Goal: Information Seeking & Learning: Learn about a topic

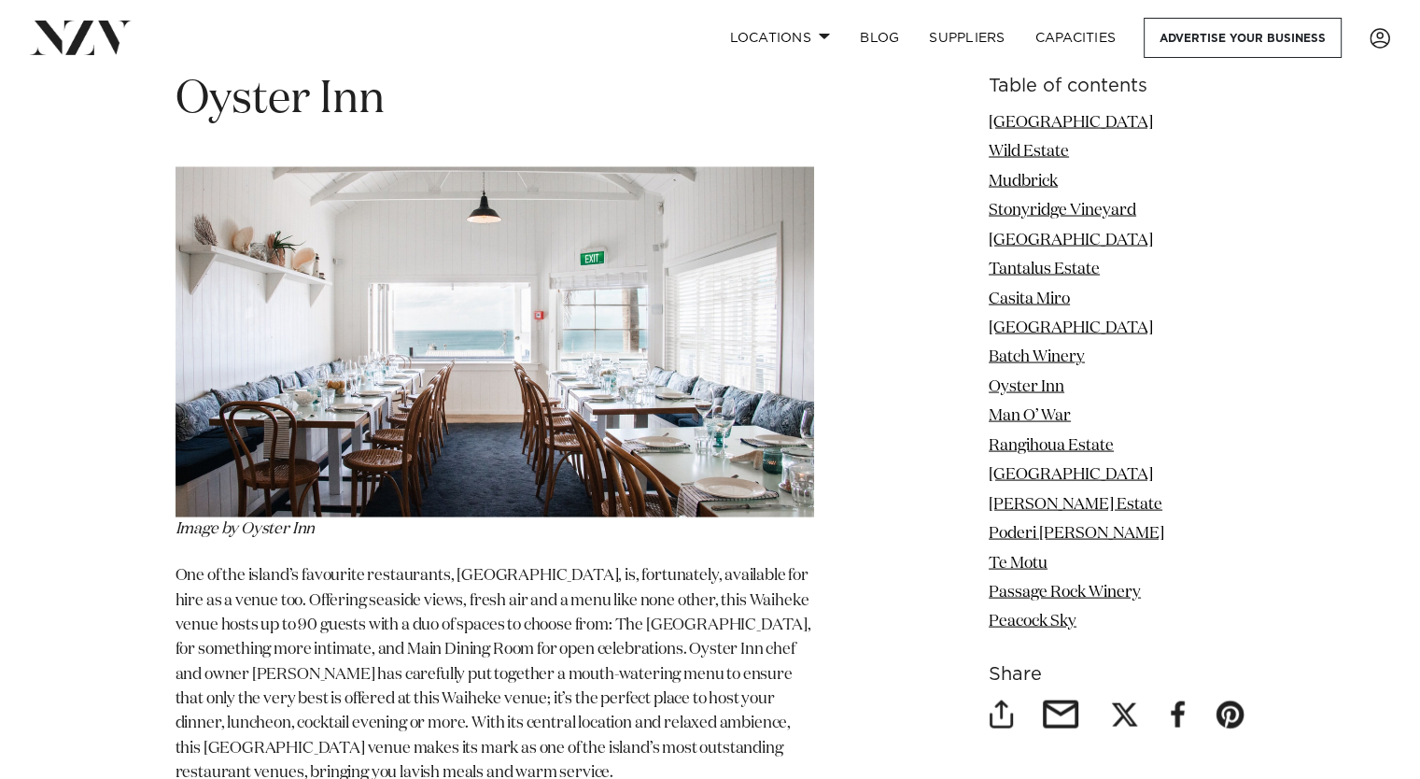
scroll to position [10295, 0]
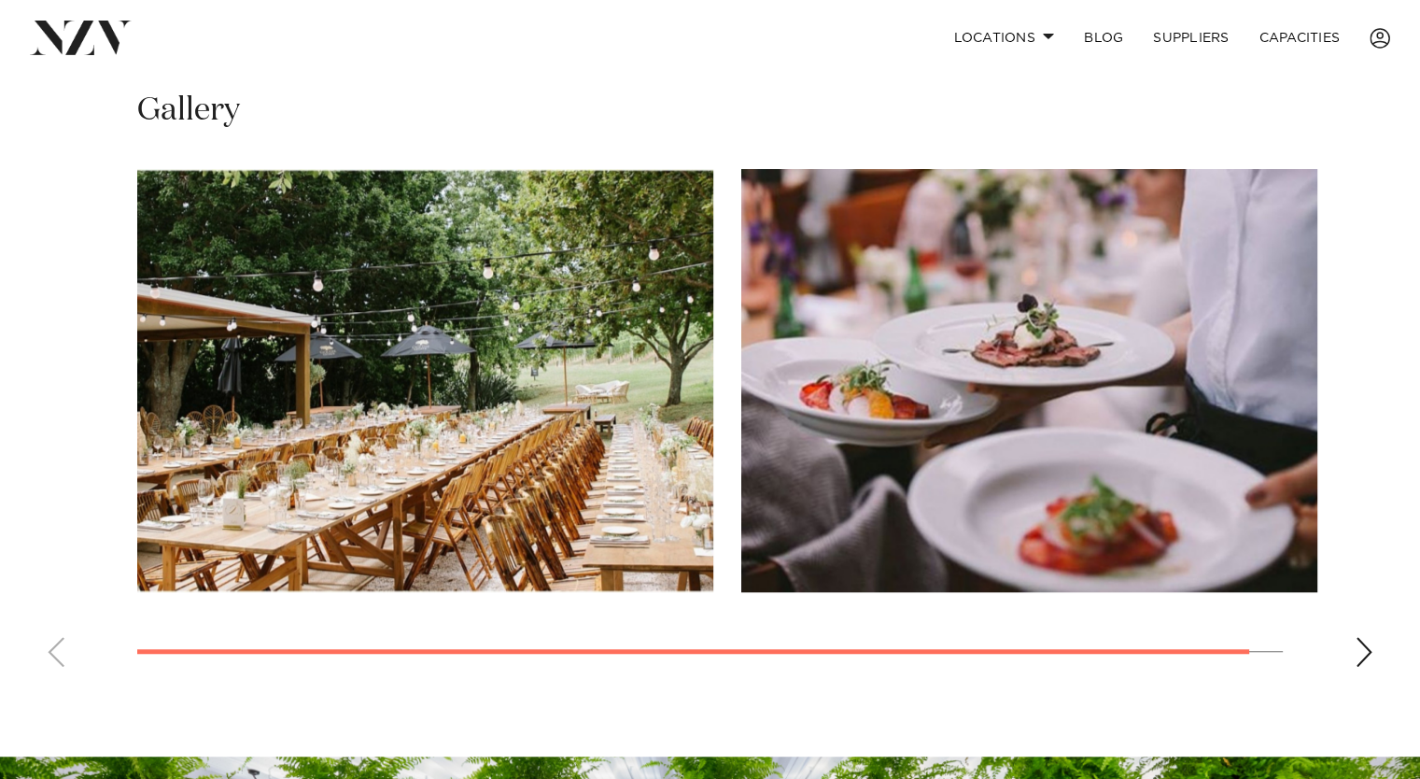
scroll to position [1220, 0]
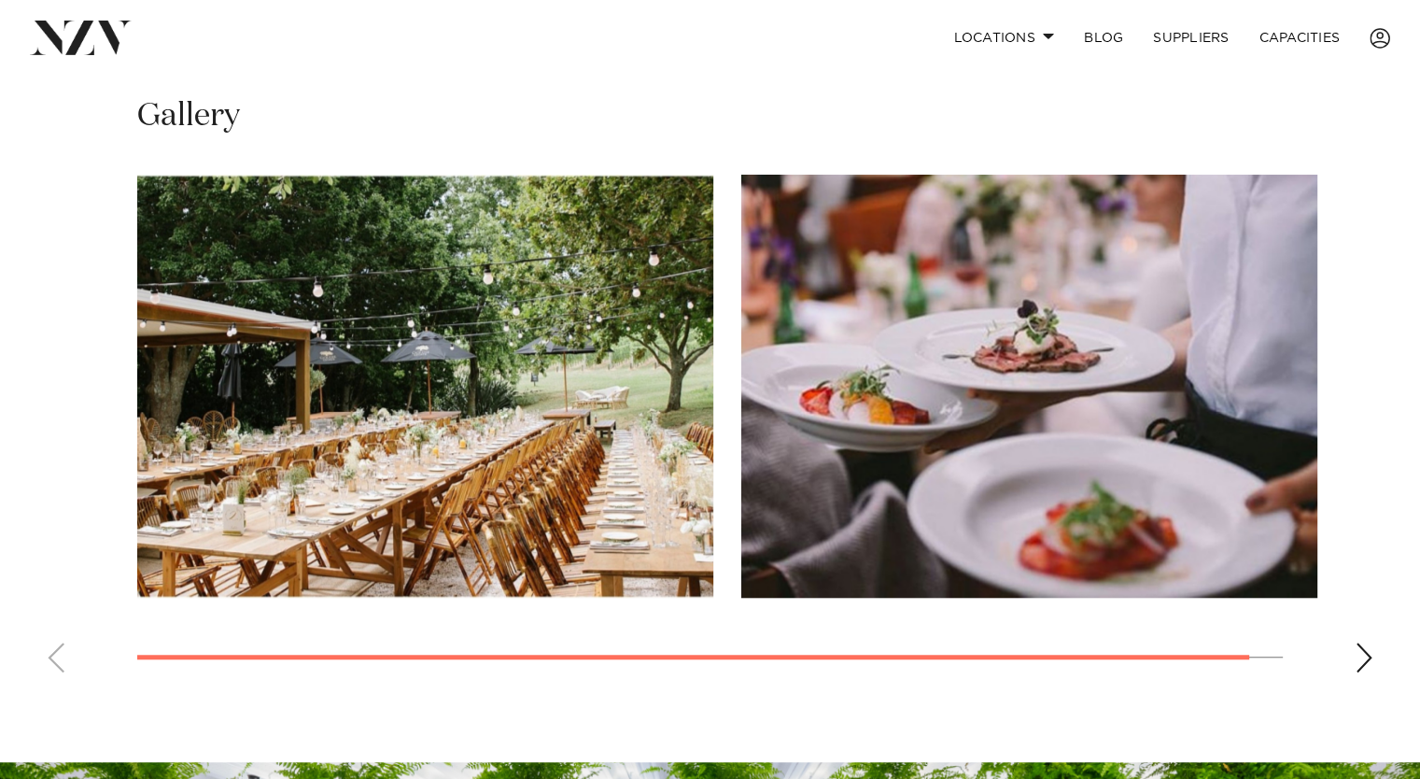
click at [1370, 652] on div "Next slide" at bounding box center [1364, 657] width 19 height 30
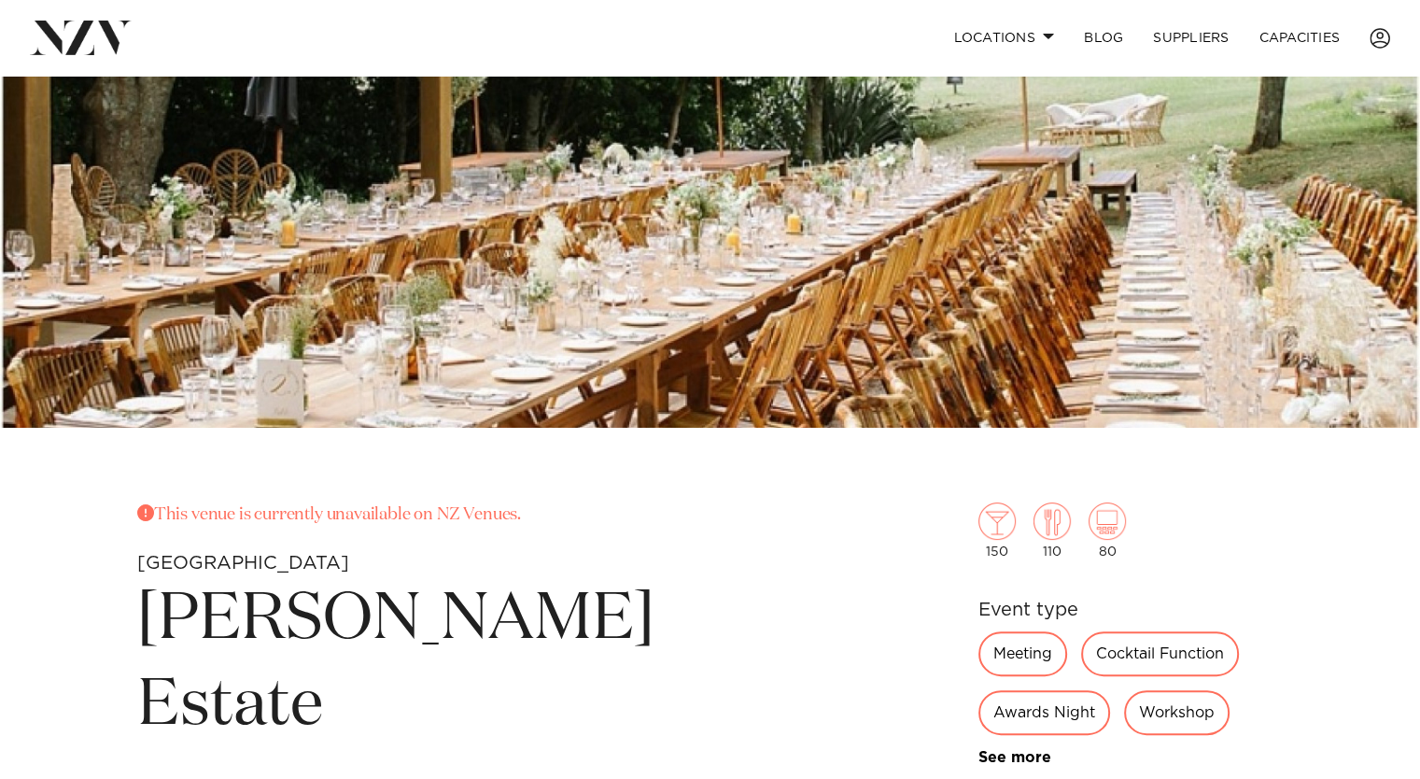
scroll to position [0, 0]
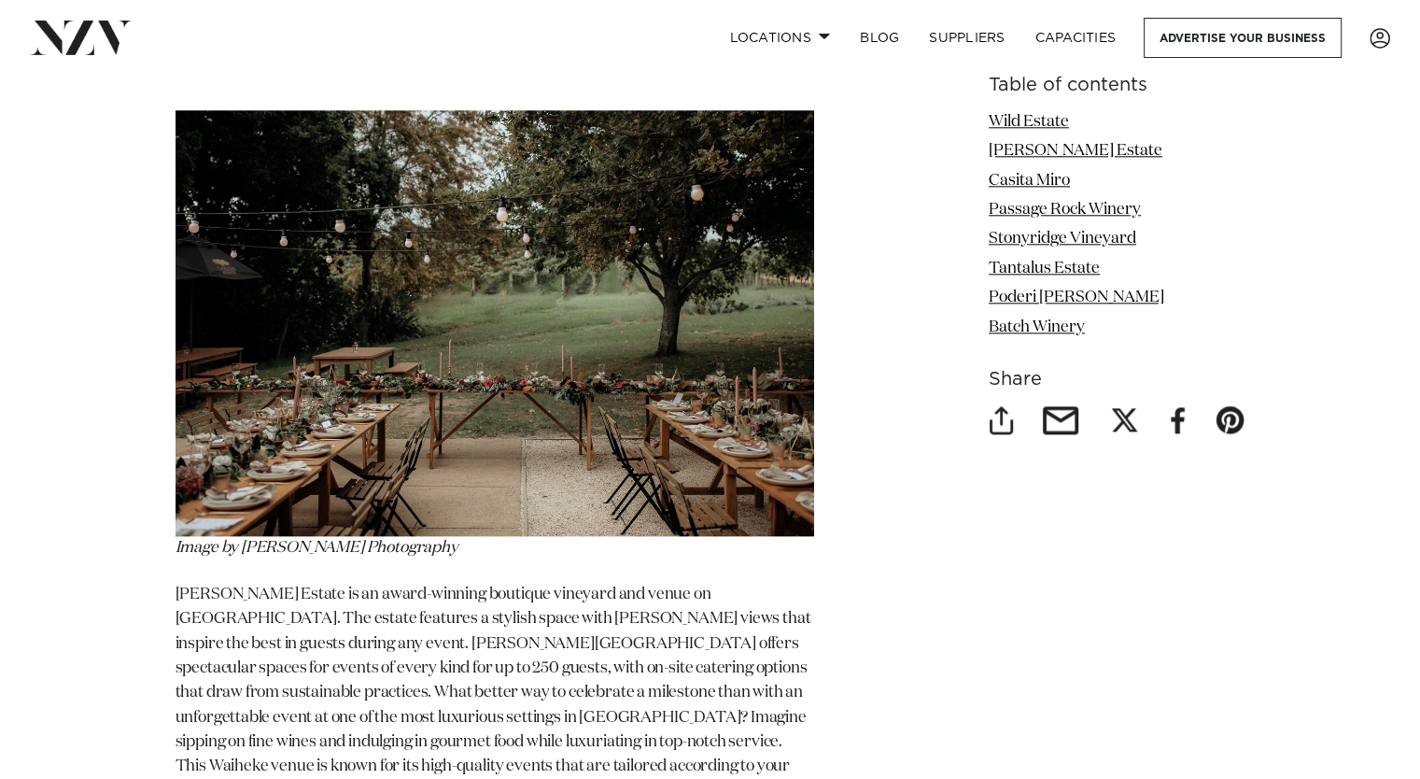
scroll to position [2021, 0]
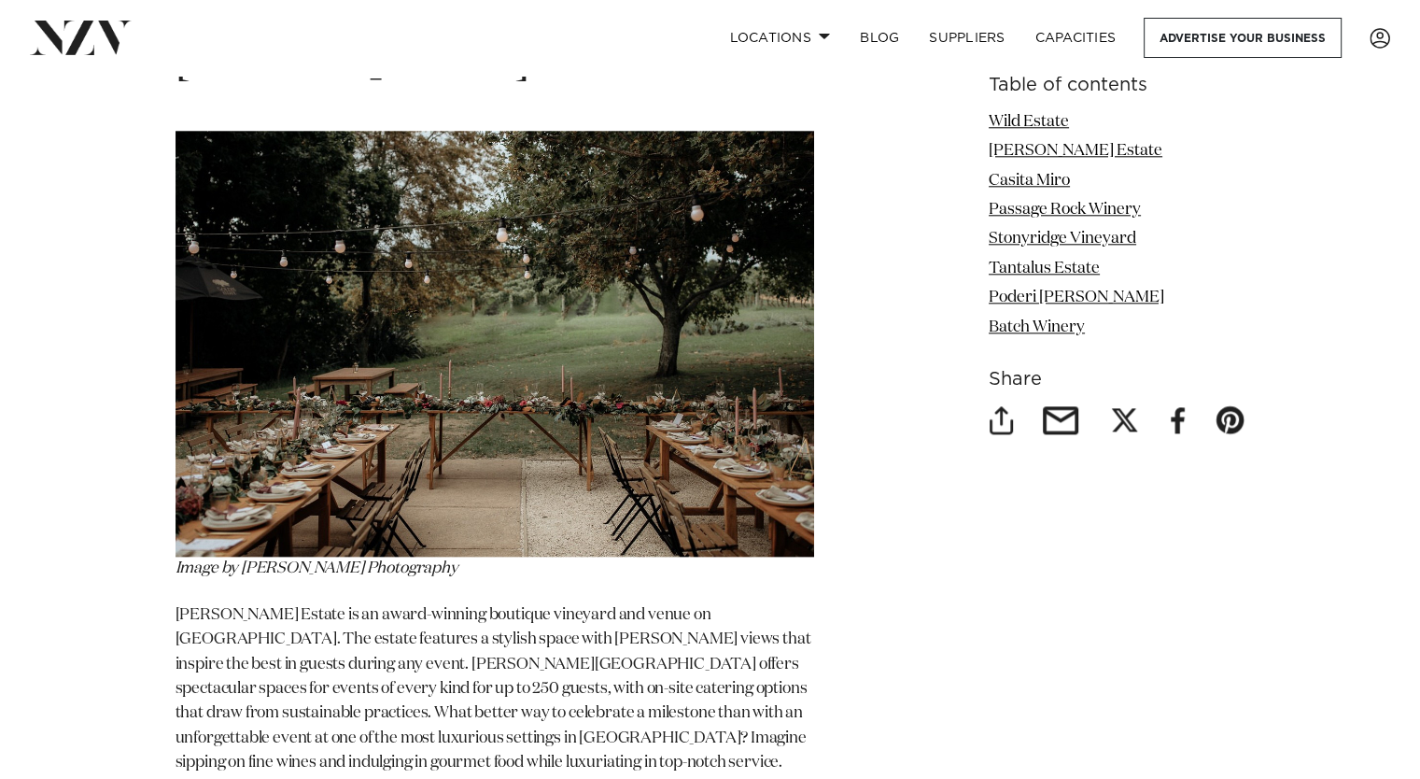
click at [682, 326] on img at bounding box center [495, 344] width 639 height 426
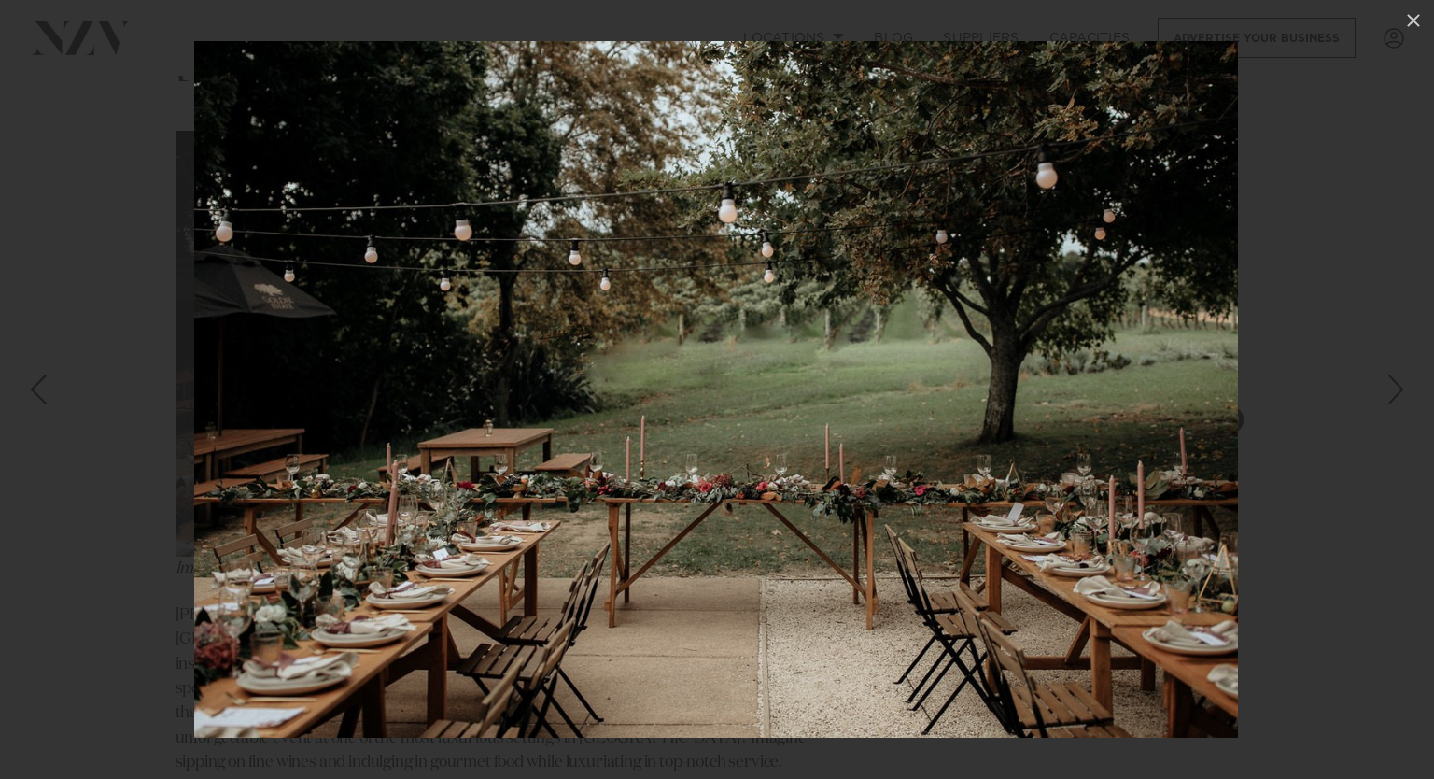
click at [1398, 389] on div "2 / 8" at bounding box center [717, 389] width 1434 height 779
click at [1398, 396] on div "Next slide" at bounding box center [1396, 389] width 25 height 35
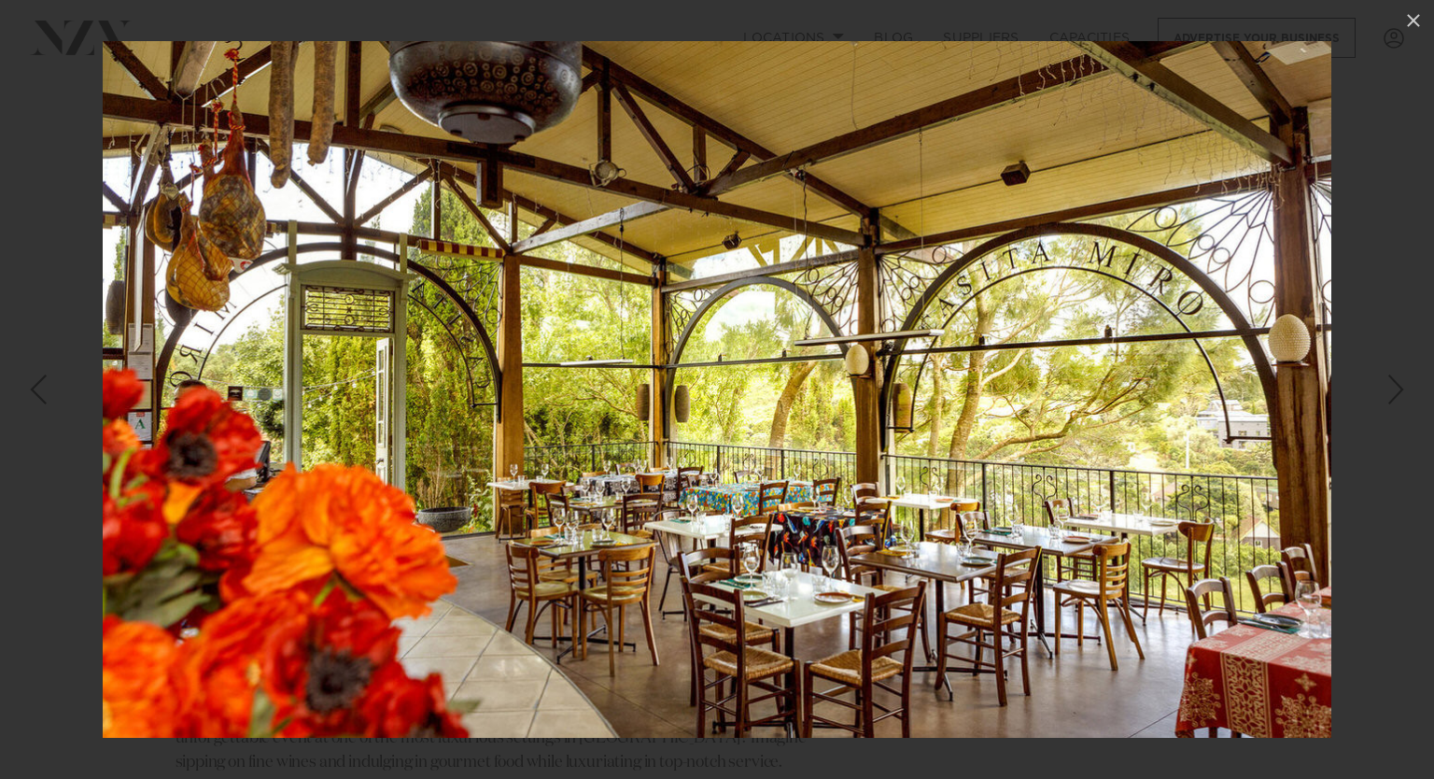
click at [1386, 393] on div "Next slide" at bounding box center [1396, 389] width 25 height 35
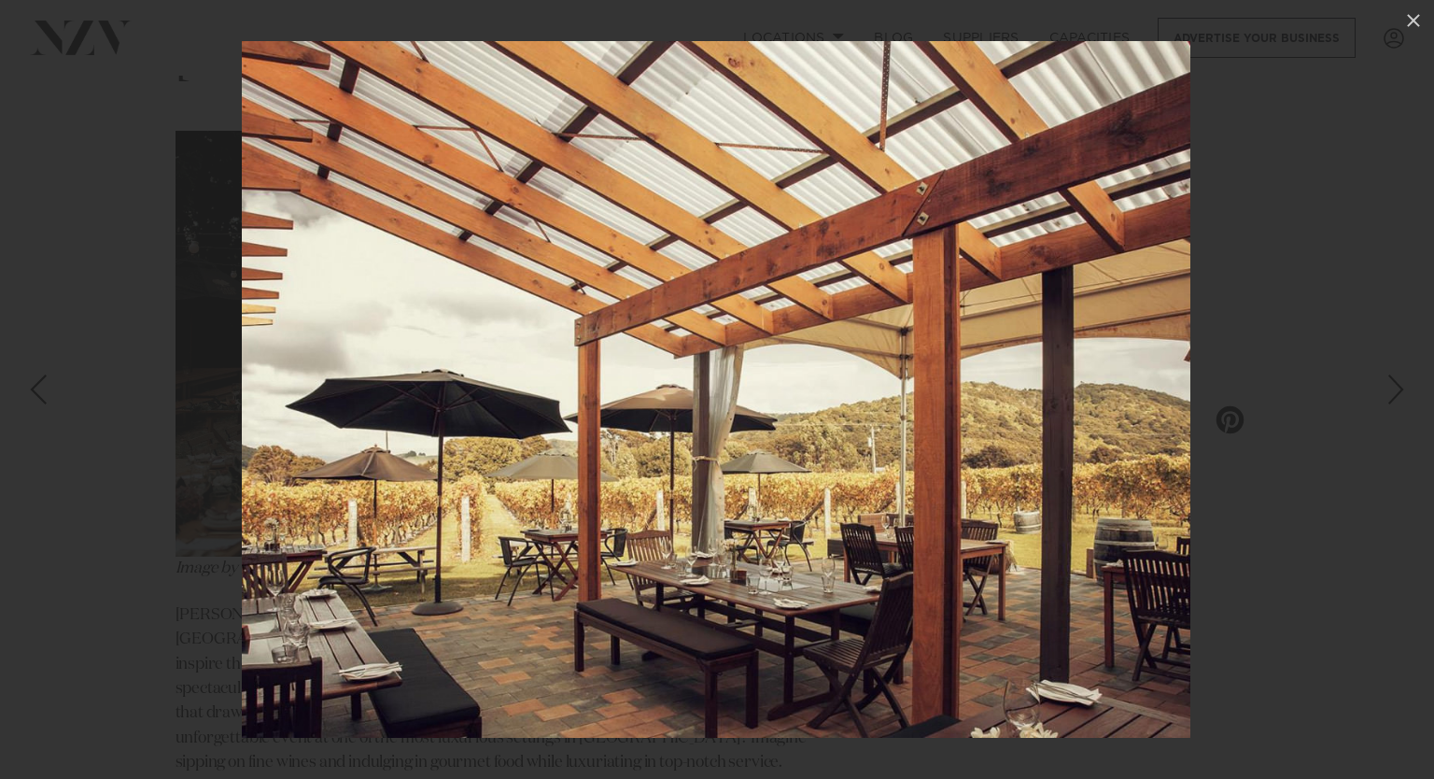
click at [1386, 393] on div "Next slide" at bounding box center [1396, 389] width 25 height 35
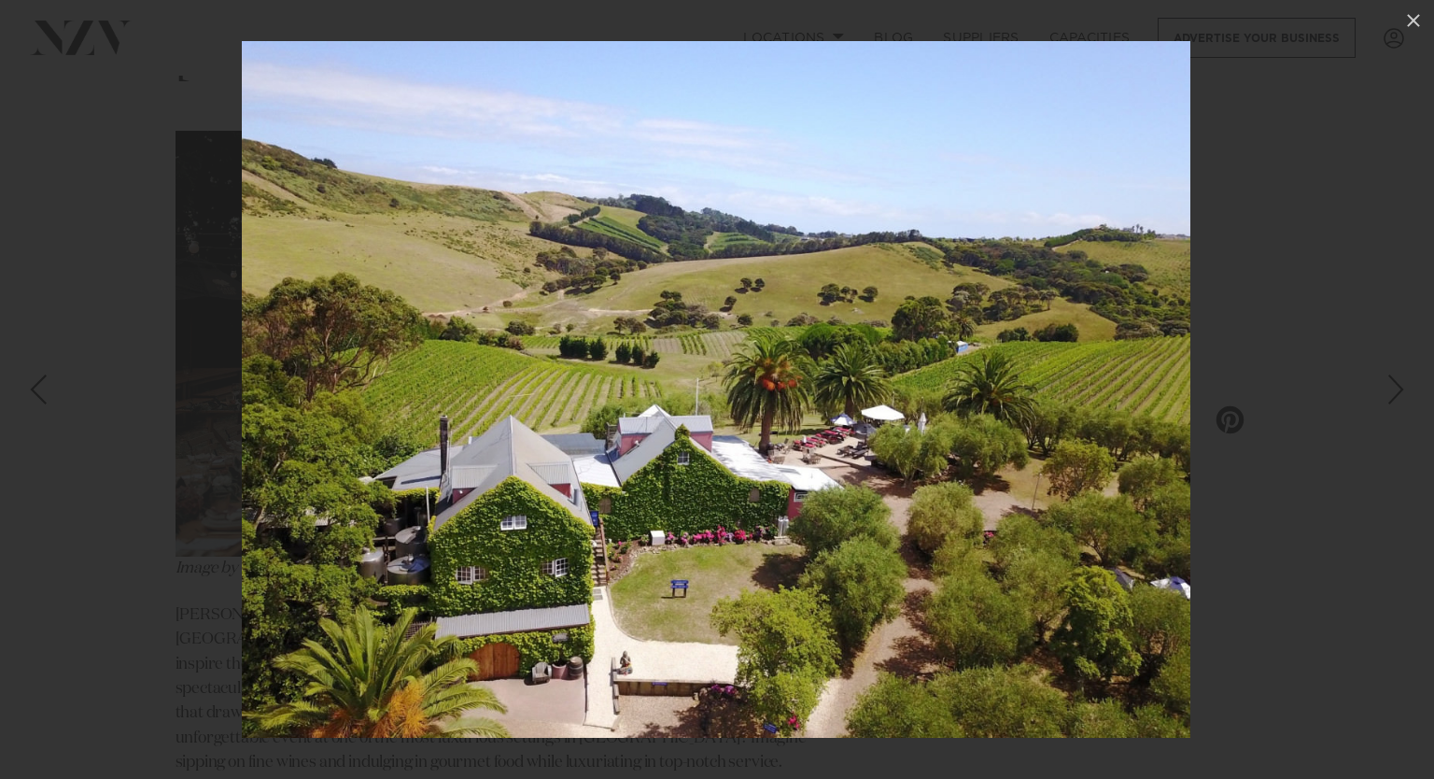
click at [1386, 393] on div "Next slide" at bounding box center [1396, 389] width 25 height 35
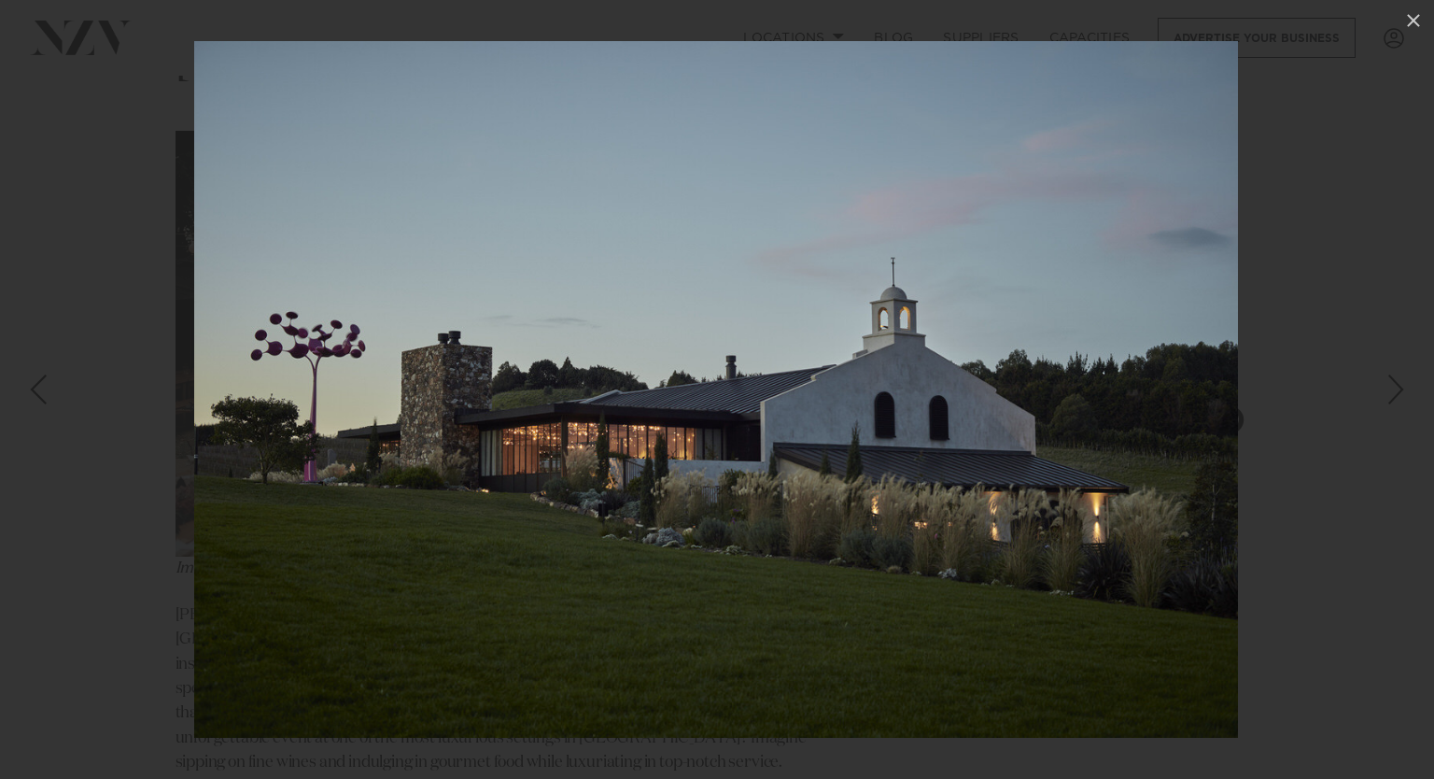
click at [1386, 393] on div "Next slide" at bounding box center [1396, 389] width 25 height 35
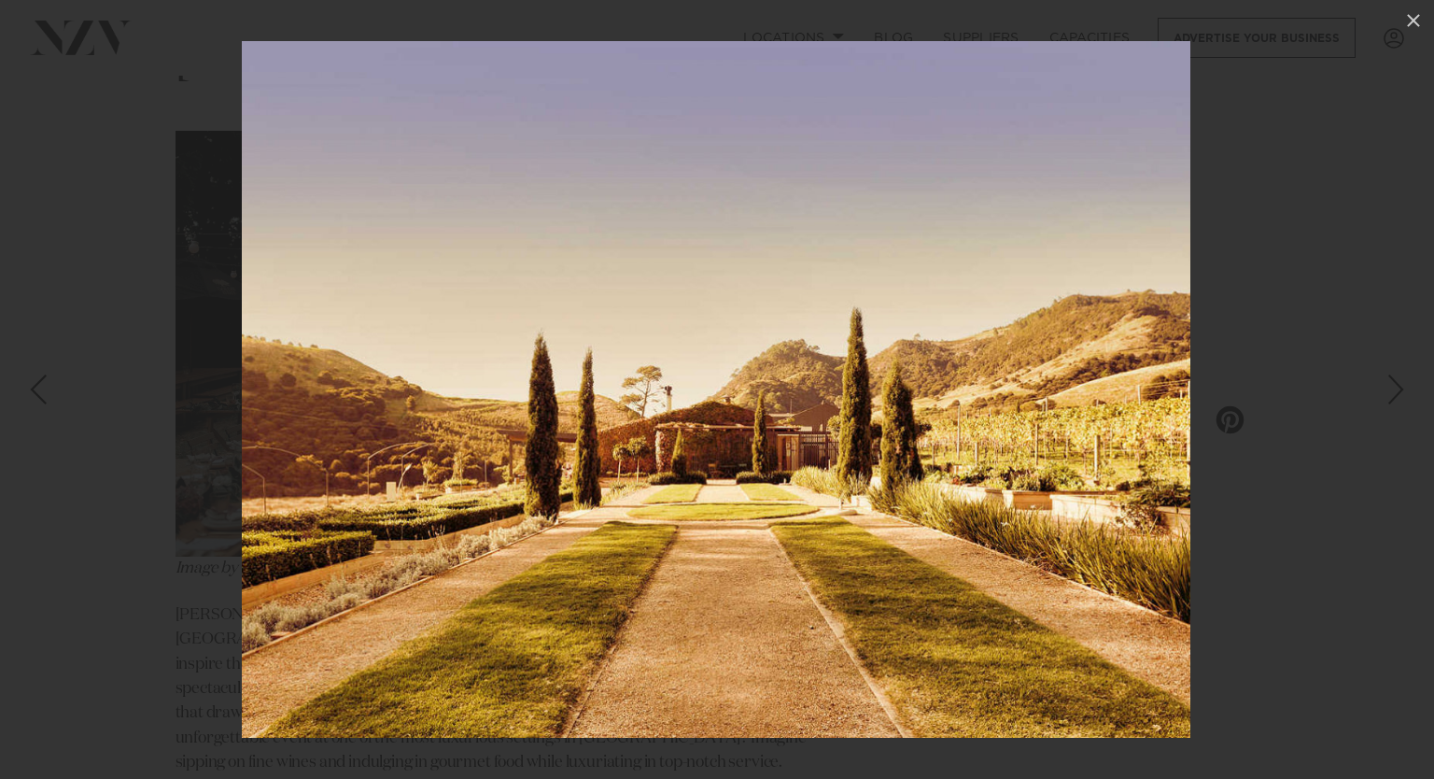
click at [1386, 393] on div "Next slide" at bounding box center [1396, 389] width 25 height 35
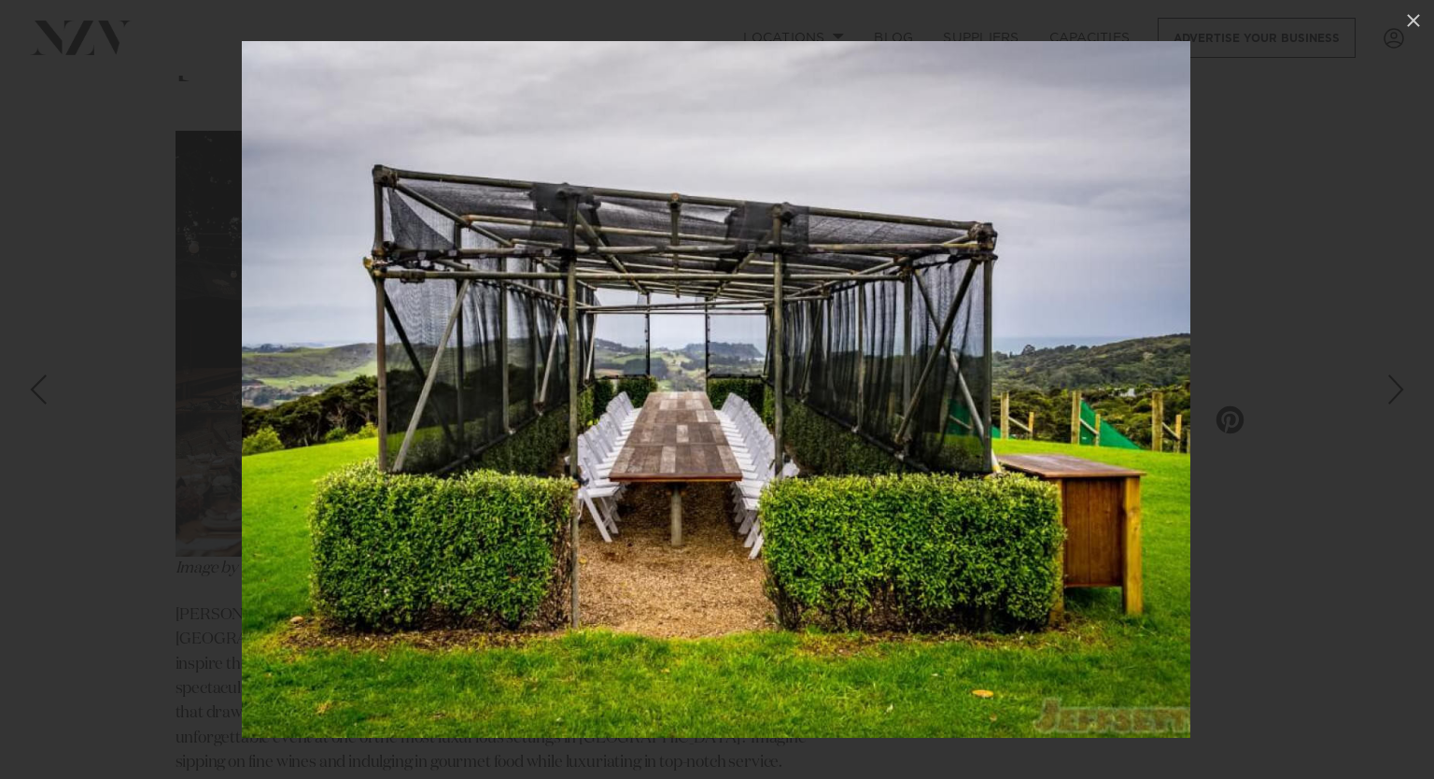
click at [1386, 393] on div "Next slide" at bounding box center [1396, 389] width 25 height 35
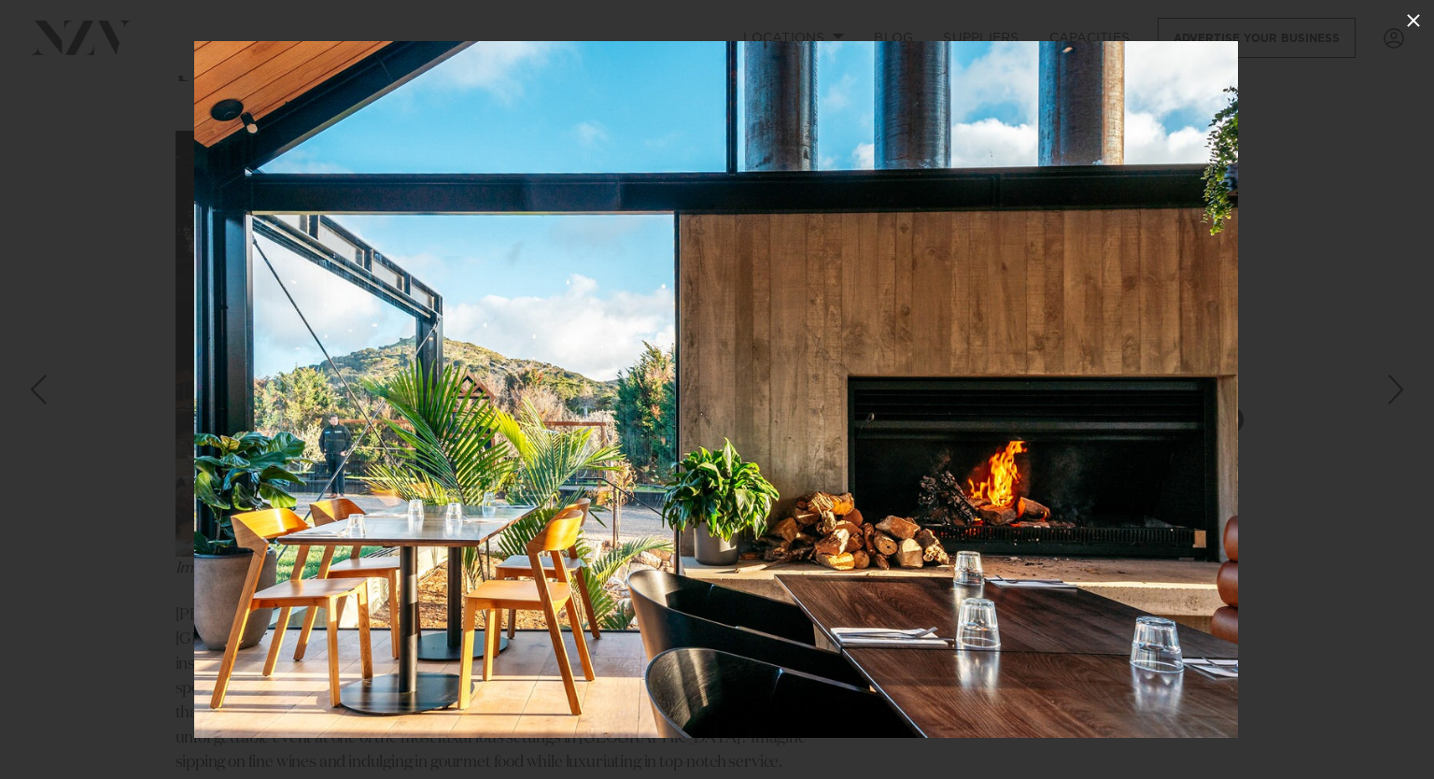
click at [1419, 23] on icon at bounding box center [1414, 20] width 22 height 22
